Goal: Register for event/course

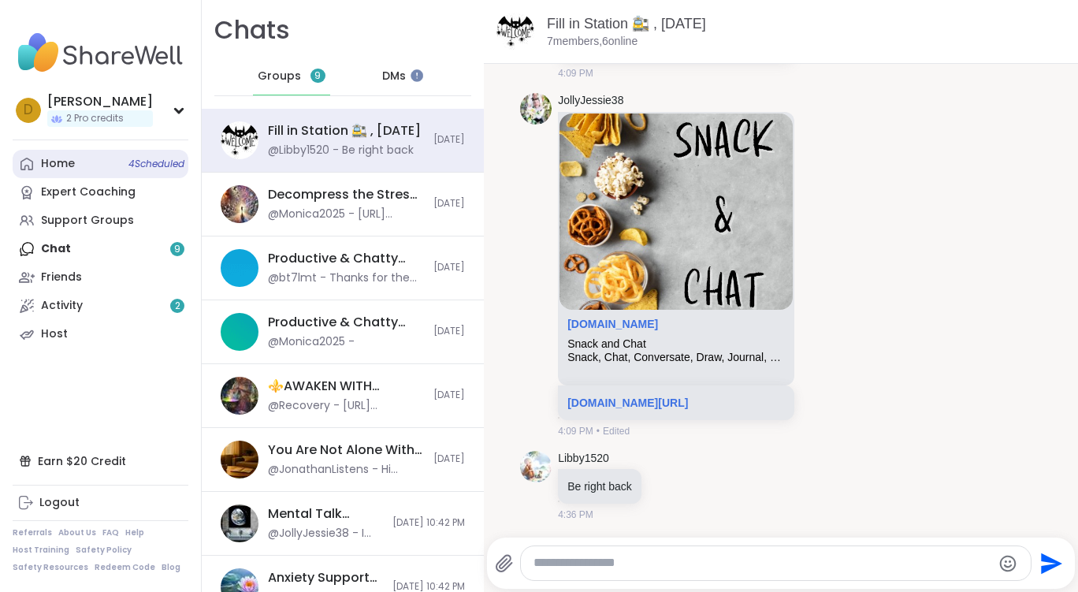
click at [65, 166] on div "Home 4 Scheduled" at bounding box center [58, 164] width 34 height 16
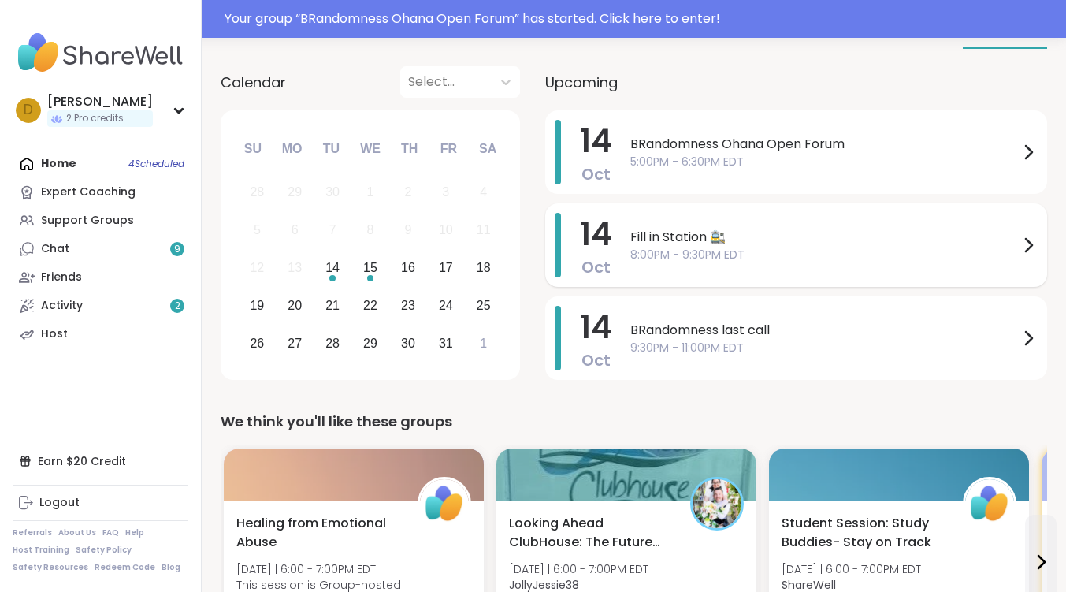
scroll to position [158, 0]
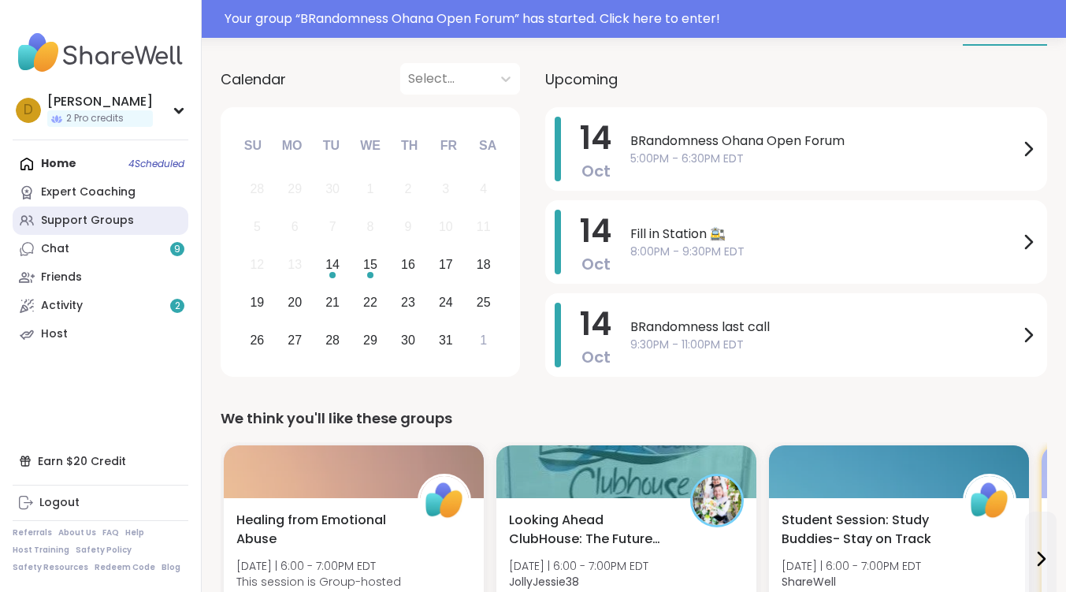
click at [83, 209] on link "Support Groups" at bounding box center [101, 220] width 176 height 28
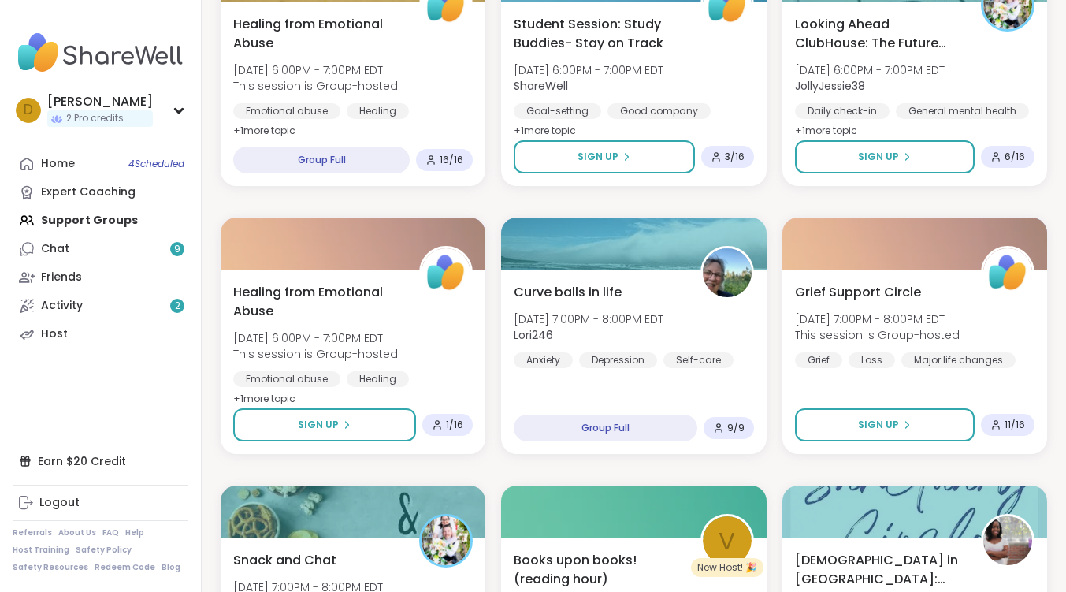
scroll to position [593, 0]
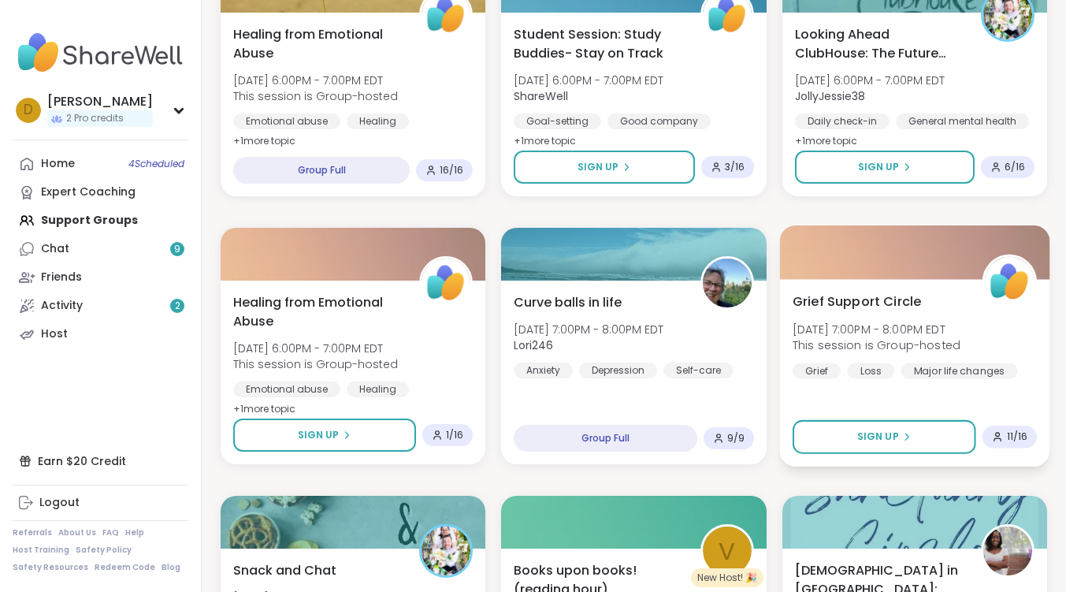
click at [843, 300] on span "Grief Support Circle" at bounding box center [857, 301] width 128 height 19
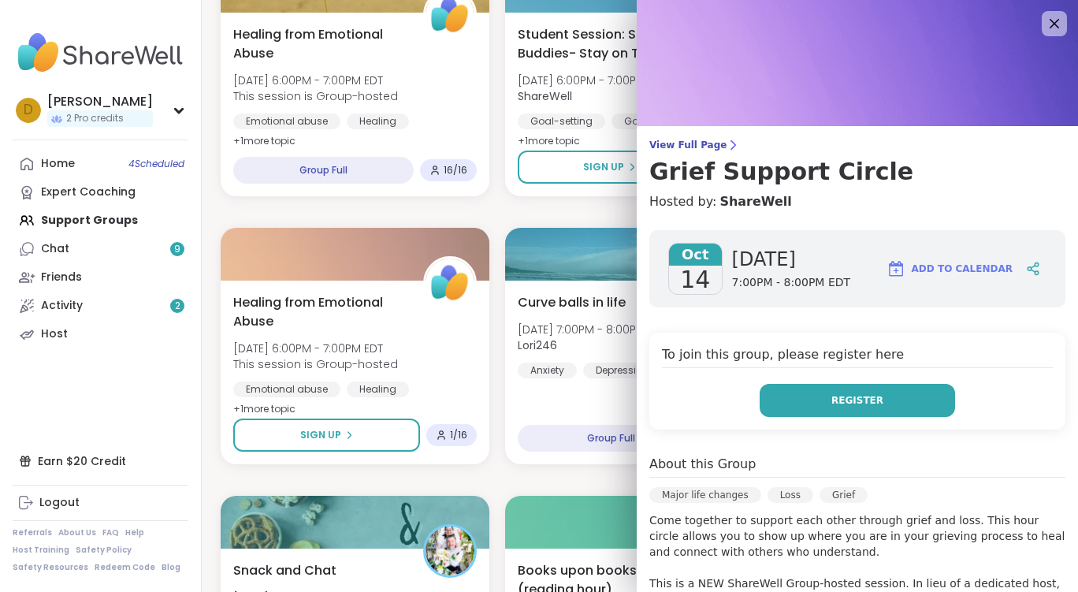
click at [846, 398] on span "Register" at bounding box center [857, 400] width 52 height 14
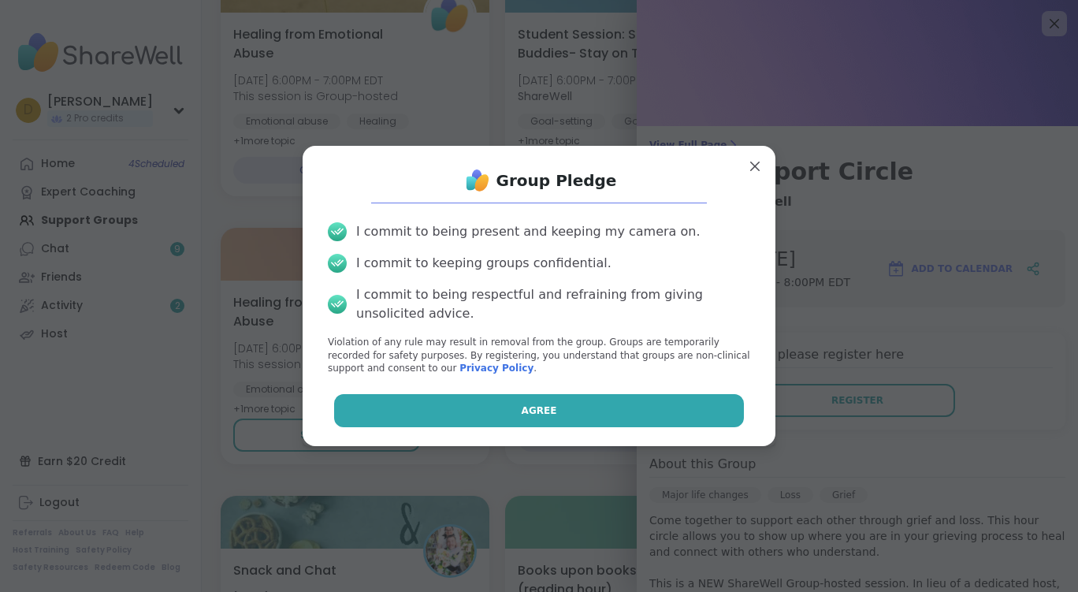
click at [704, 415] on button "Agree" at bounding box center [539, 410] width 411 height 33
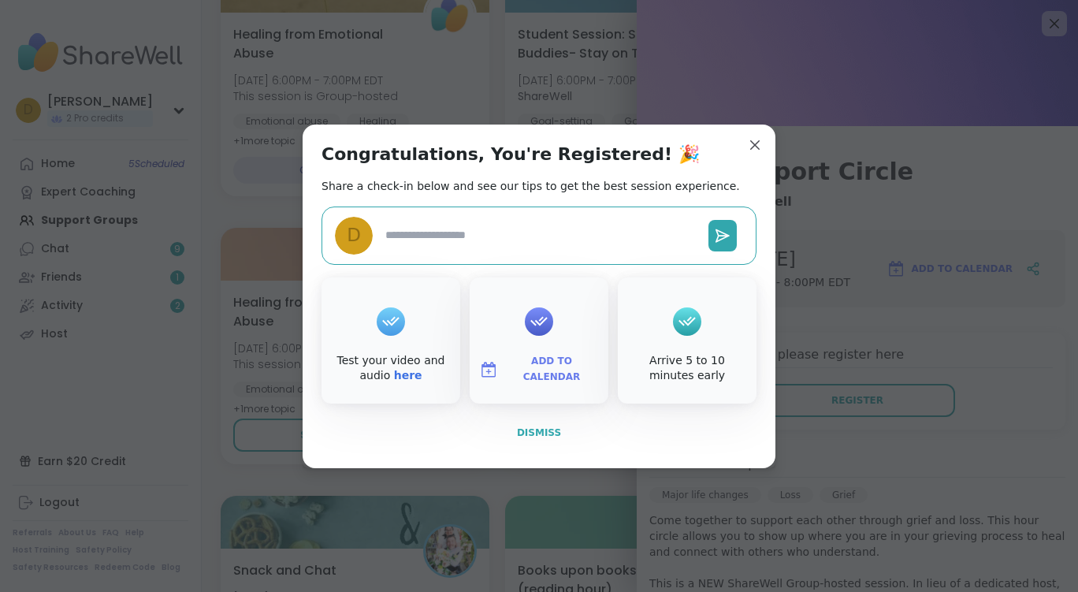
click at [546, 427] on span "Dismiss" at bounding box center [539, 432] width 44 height 11
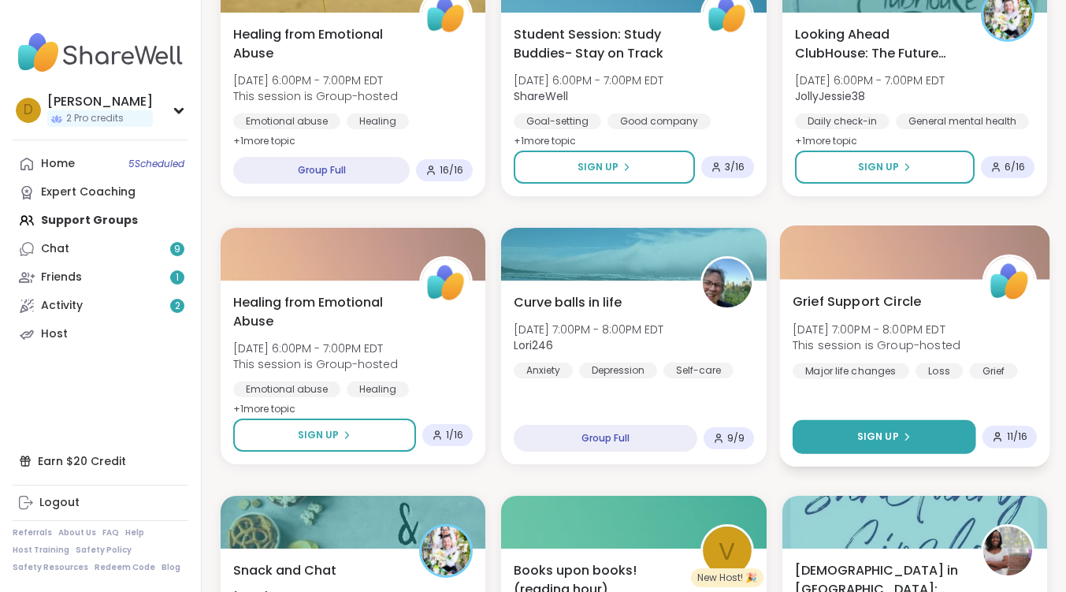
click at [846, 433] on button "Sign Up" at bounding box center [885, 437] width 184 height 34
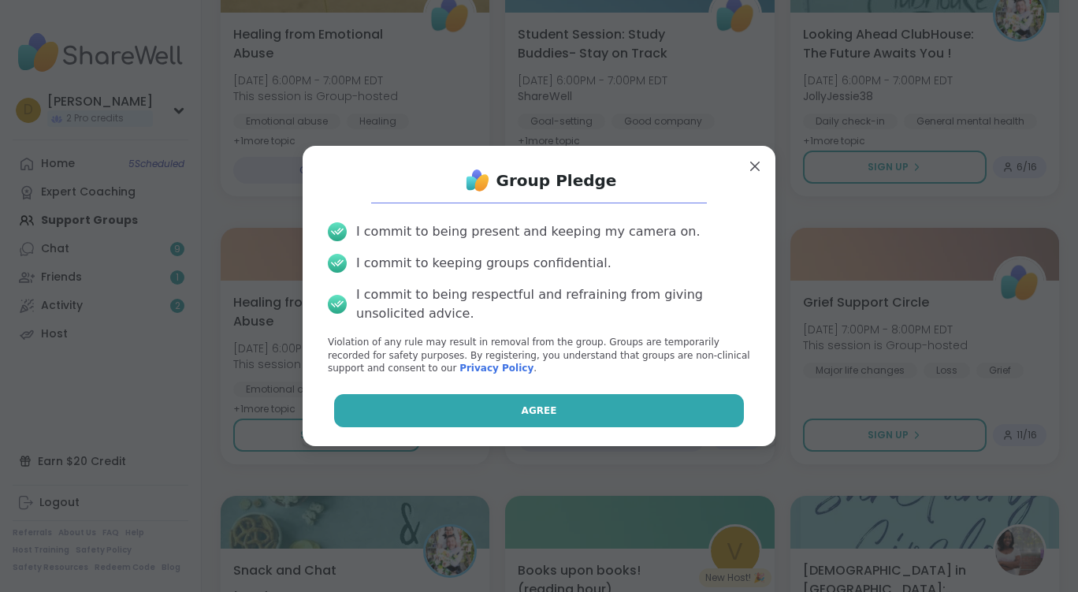
click at [656, 418] on button "Agree" at bounding box center [539, 410] width 411 height 33
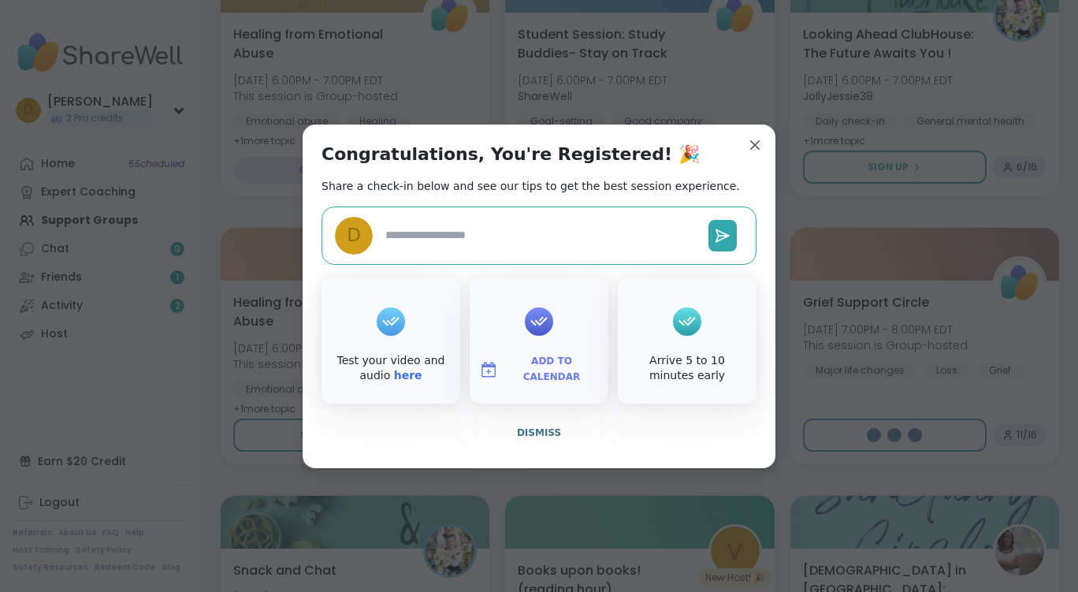
type textarea "*"
click at [541, 434] on button "Dismiss" at bounding box center [539, 432] width 435 height 33
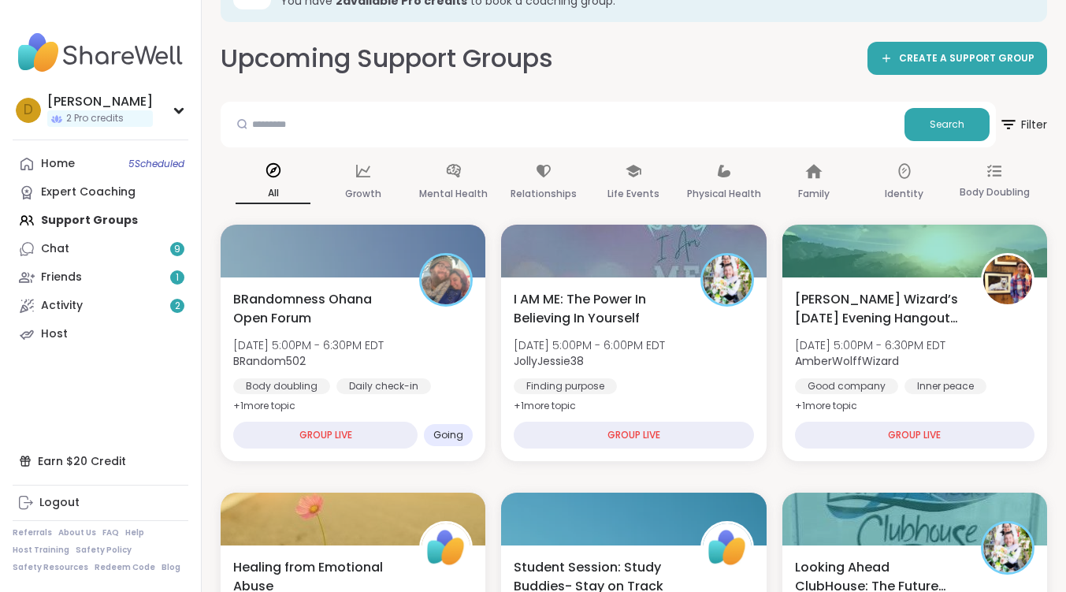
scroll to position [79, 0]
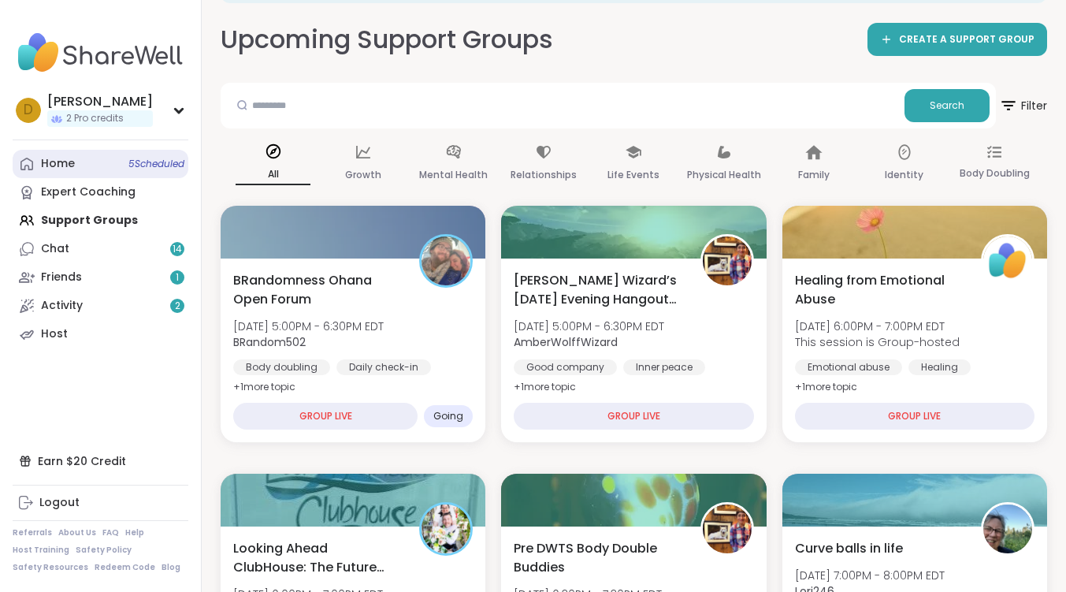
click at [91, 169] on link "Home 5 Scheduled" at bounding box center [101, 164] width 176 height 28
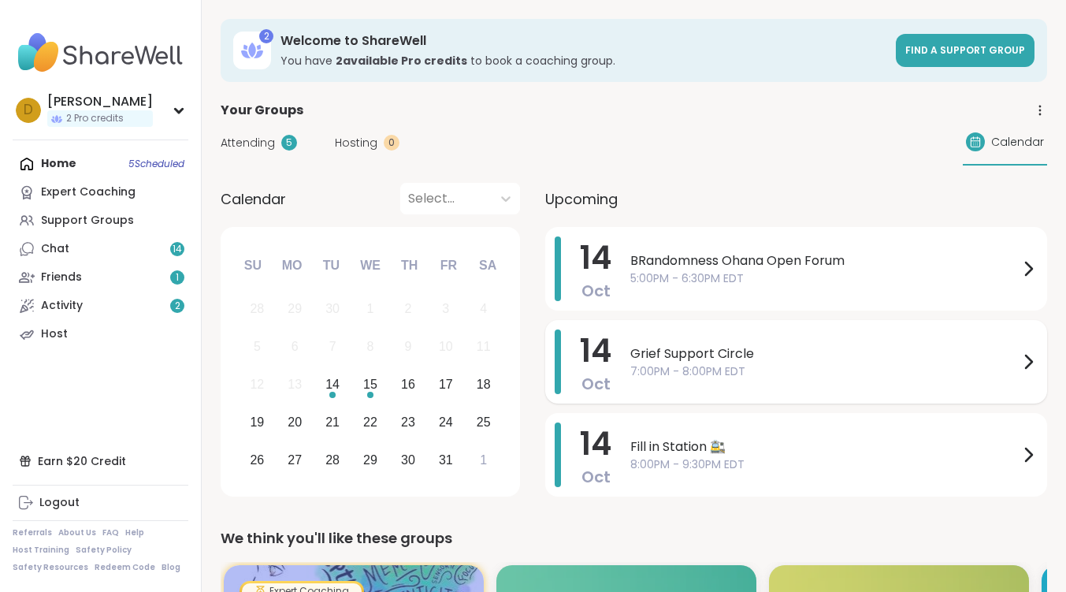
scroll to position [158, 0]
